Goal: Task Accomplishment & Management: Manage account settings

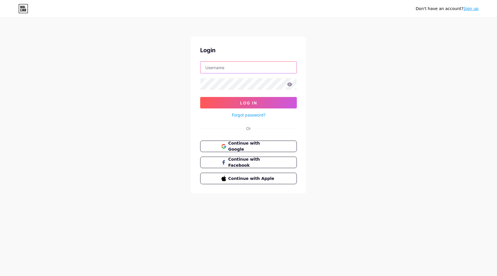
type input "[EMAIL_ADDRESS][DOMAIN_NAME]"
click at [274, 71] on input "[EMAIL_ADDRESS][DOMAIN_NAME]" at bounding box center [248, 67] width 96 height 11
type input "gaoliver"
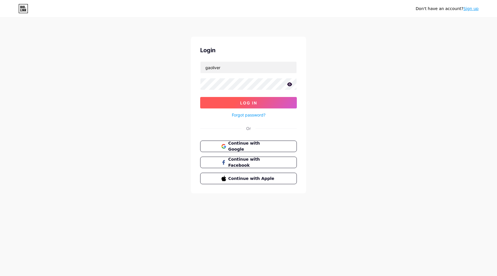
click at [251, 102] on span "Log In" at bounding box center [248, 103] width 17 height 5
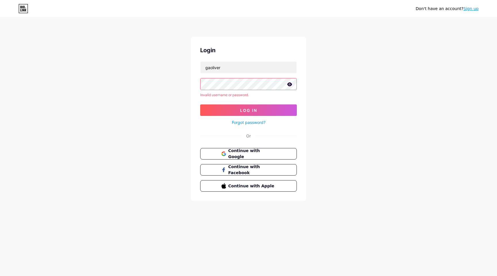
click at [291, 84] on icon at bounding box center [289, 84] width 5 height 4
click at [200, 105] on button "Log In" at bounding box center [248, 110] width 97 height 11
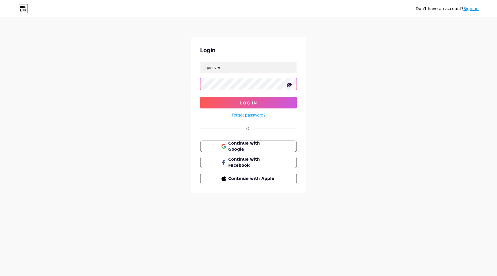
click at [200, 97] on button "Log In" at bounding box center [248, 102] width 97 height 11
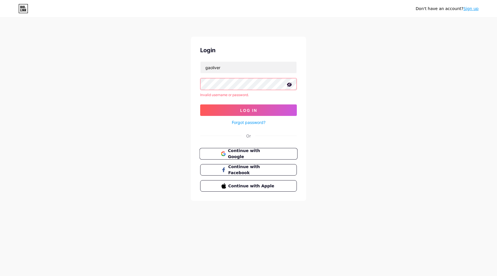
click at [243, 155] on span "Continue with Google" at bounding box center [252, 154] width 48 height 12
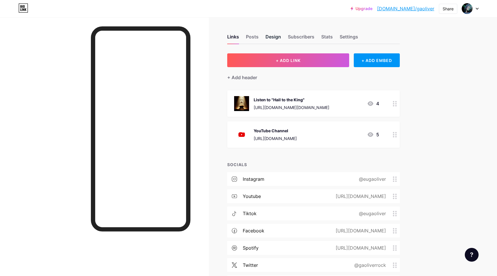
click at [267, 37] on div "Design" at bounding box center [273, 38] width 16 height 10
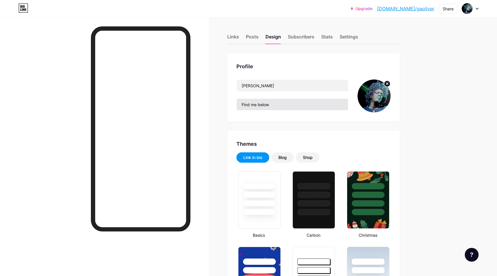
type input "#ffffff"
type input "#000000"
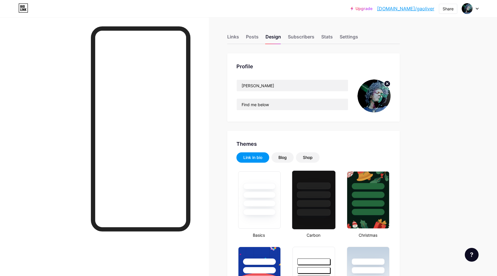
click at [327, 209] on div at bounding box center [313, 193] width 43 height 45
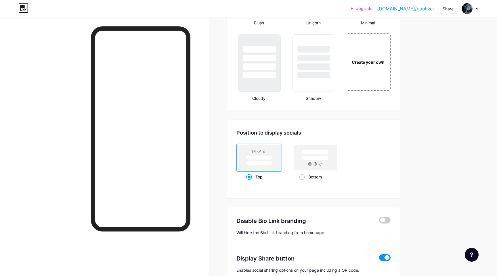
scroll to position [701, 0]
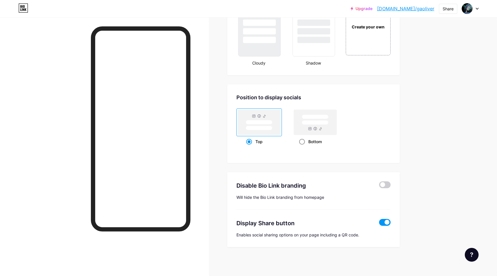
click at [320, 126] on rect at bounding box center [314, 122] width 43 height 25
click at [303, 147] on input "Bottom" at bounding box center [301, 149] width 4 height 4
radio input "true"
click at [255, 125] on rect at bounding box center [258, 122] width 43 height 25
click at [250, 147] on input "Top" at bounding box center [248, 149] width 4 height 4
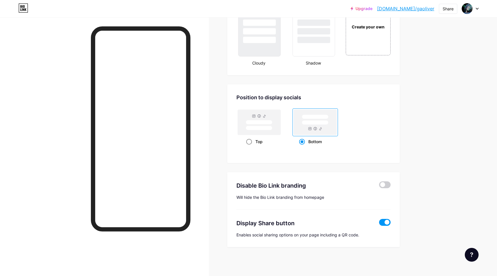
radio input "true"
click at [385, 185] on span at bounding box center [384, 185] width 11 height 7
click at [379, 186] on input "checkbox" at bounding box center [379, 186] width 0 height 0
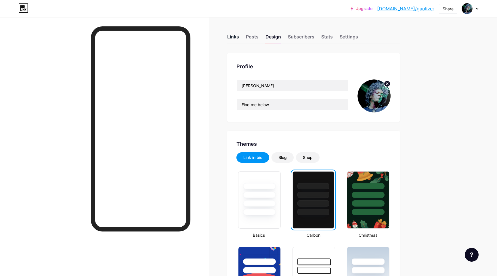
click at [234, 39] on div "Links" at bounding box center [233, 38] width 12 height 10
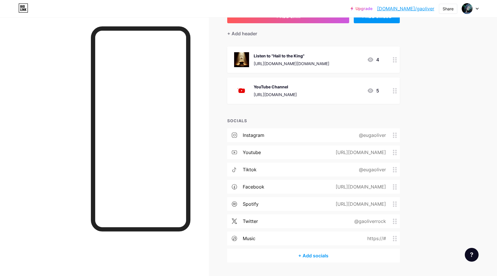
scroll to position [47, 0]
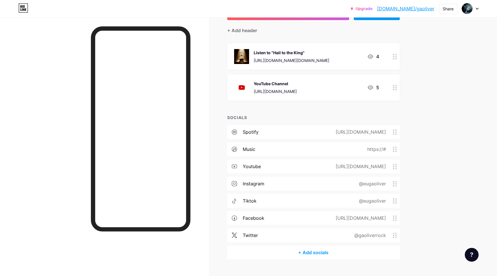
click at [395, 235] on circle at bounding box center [395, 235] width 1 height 1
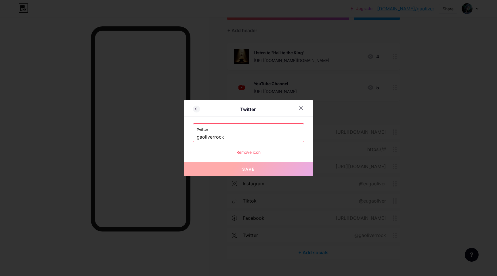
click at [257, 153] on div "Remove icon" at bounding box center [248, 152] width 111 height 6
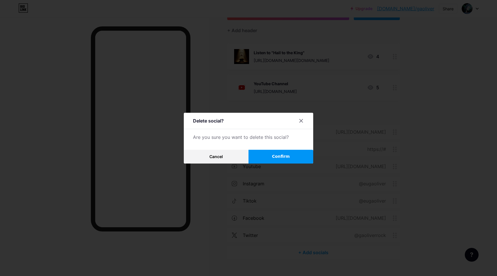
click at [288, 159] on span "Confirm" at bounding box center [281, 157] width 18 height 6
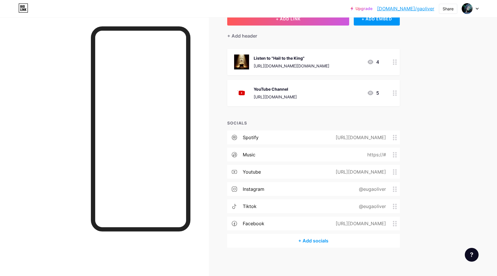
click at [379, 157] on div "https://#" at bounding box center [375, 154] width 35 height 7
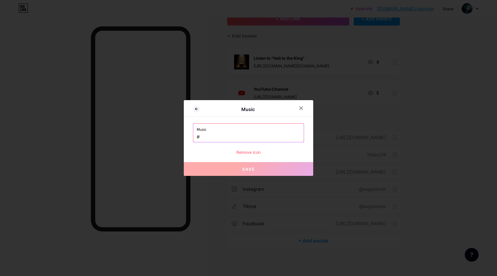
click at [242, 134] on input "#" at bounding box center [248, 137] width 103 height 10
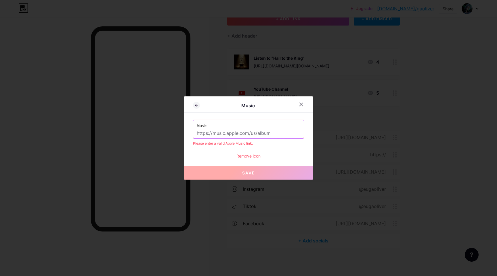
paste input "[URL][DOMAIN_NAME][PERSON_NAME]"
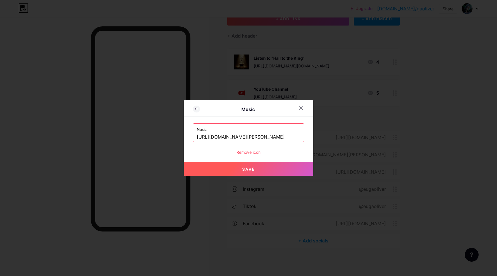
type input "[URL][DOMAIN_NAME][PERSON_NAME]"
click at [263, 170] on button "Save" at bounding box center [248, 169] width 129 height 14
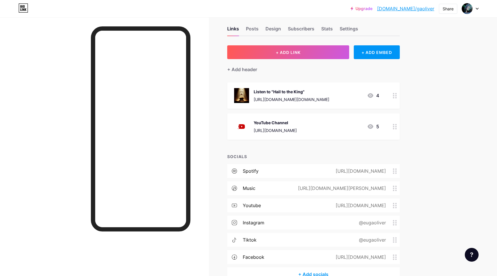
scroll to position [0, 0]
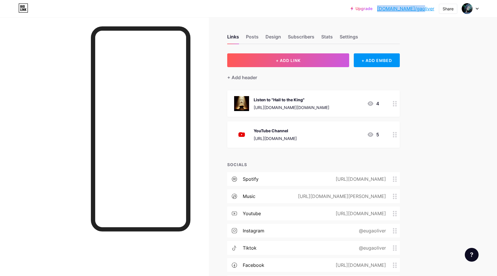
drag, startPoint x: 434, startPoint y: 10, endPoint x: 399, endPoint y: 10, distance: 34.8
click at [399, 10] on div "Upgrade [DOMAIN_NAME]/gaoliv... [DOMAIN_NAME]/gaoliver Share Switch accounts [P…" at bounding box center [414, 8] width 128 height 10
click at [344, 36] on div "Settings" at bounding box center [348, 38] width 18 height 10
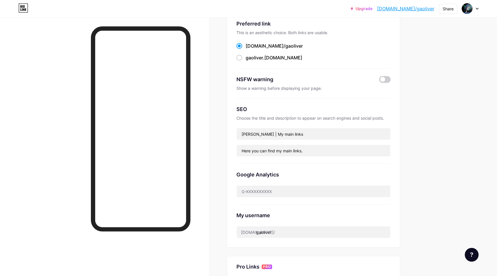
scroll to position [49, 0]
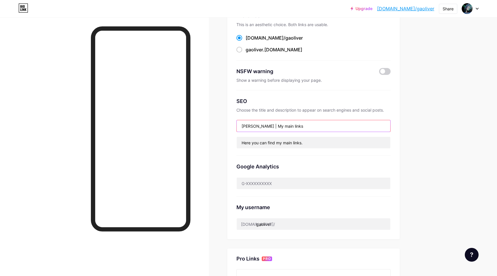
drag, startPoint x: 265, startPoint y: 126, endPoint x: 331, endPoint y: 126, distance: 66.1
click at [331, 126] on input "G.A. Oliver | My main links" at bounding box center [312, 125] width 153 height 11
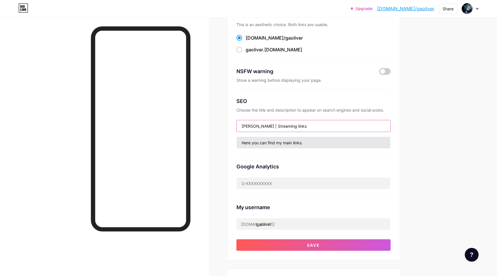
type input "G.A. Oliver | Streaming links"
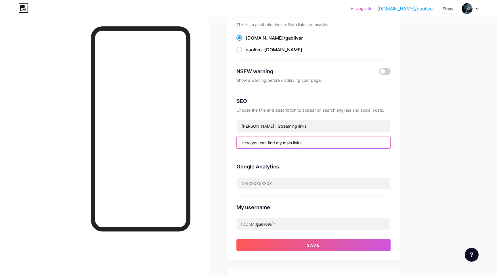
click at [315, 141] on input "Here you can find my main links." at bounding box center [312, 142] width 153 height 11
type input "Listen to the songs now and follow the social networks."
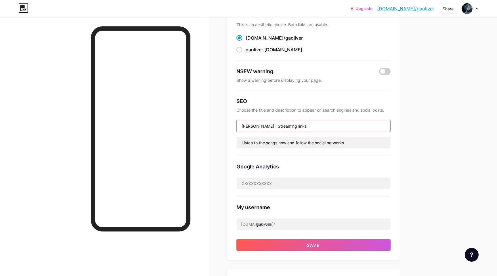
click at [295, 130] on input "G.A. Oliver | Streaming links" at bounding box center [312, 125] width 153 height 11
type input "G.A. Oliver | Streaming Links"
click at [409, 139] on div "Links Posts Design Subscribers Stats Settings Preferred link This is an aesthet…" at bounding box center [212, 198] width 424 height 458
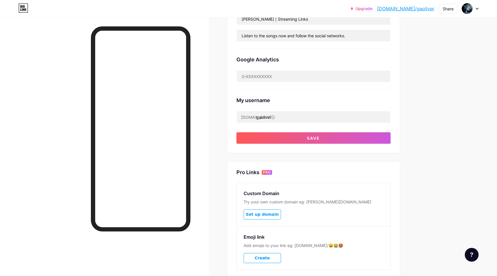
scroll to position [150, 0]
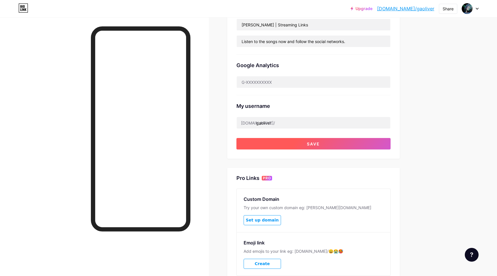
click at [312, 146] on span "Save" at bounding box center [313, 144] width 13 height 5
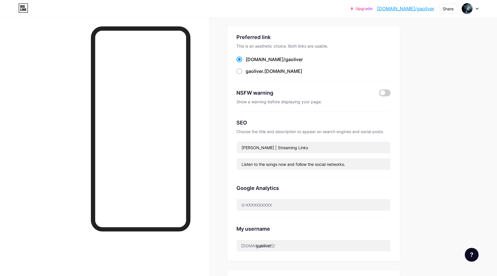
scroll to position [0, 0]
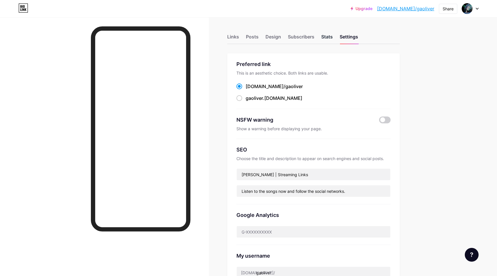
click at [325, 37] on div "Stats" at bounding box center [326, 38] width 11 height 10
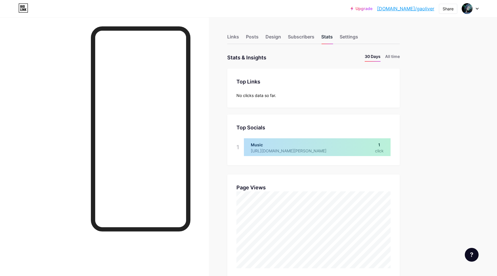
scroll to position [276, 497]
click at [305, 36] on div "Subscribers" at bounding box center [301, 38] width 26 height 10
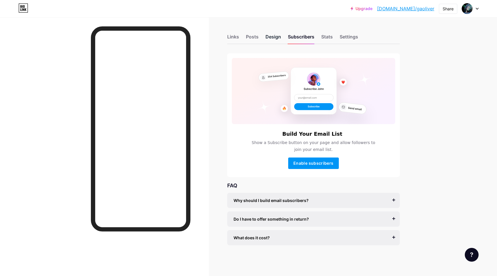
click at [269, 40] on div "Design" at bounding box center [273, 38] width 16 height 10
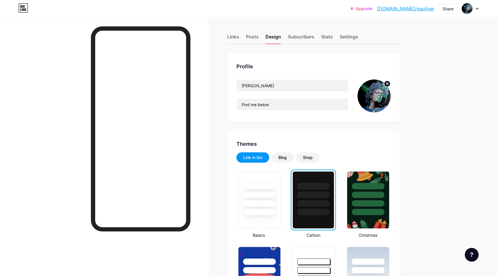
click at [376, 91] on img at bounding box center [373, 96] width 33 height 33
click at [386, 84] on circle at bounding box center [387, 84] width 6 height 6
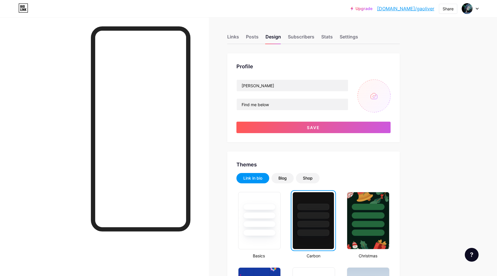
click at [375, 93] on input "file" at bounding box center [373, 96] width 33 height 33
type input "C:\fakepath\favicon.png"
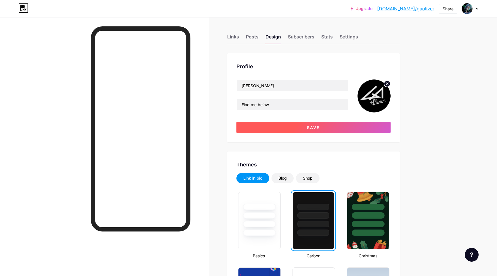
click at [334, 127] on button "Save" at bounding box center [313, 127] width 154 height 11
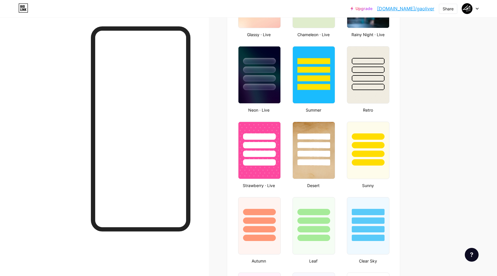
scroll to position [357, 0]
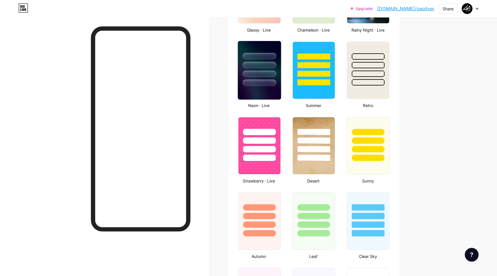
click at [255, 78] on div at bounding box center [259, 63] width 43 height 45
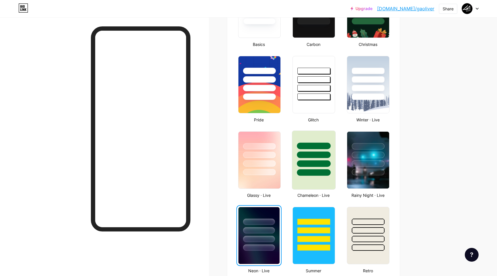
scroll to position [159, 0]
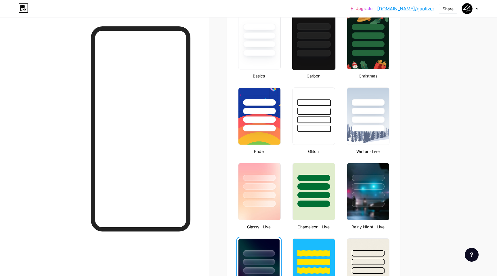
click at [309, 59] on div at bounding box center [314, 40] width 44 height 59
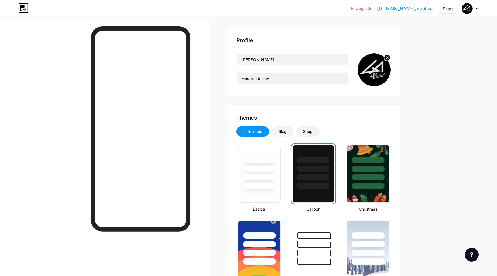
scroll to position [0, 0]
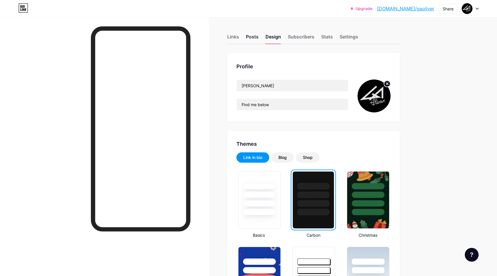
click at [254, 34] on div "Posts" at bounding box center [252, 38] width 13 height 10
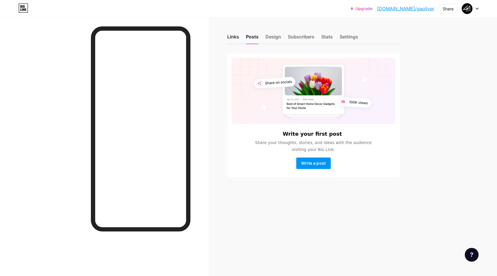
click at [232, 36] on div "Links" at bounding box center [233, 38] width 12 height 10
